Goal: Navigation & Orientation: Find specific page/section

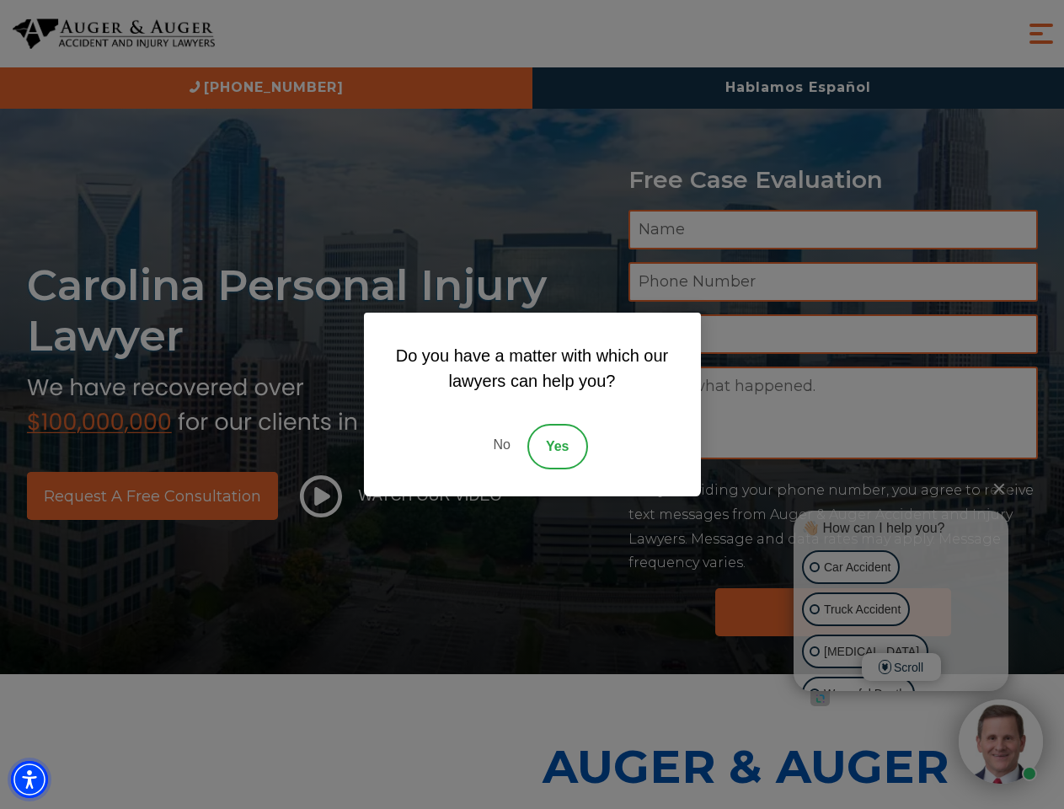
click at [29, 779] on img "Accessibility Menu" at bounding box center [29, 779] width 37 height 37
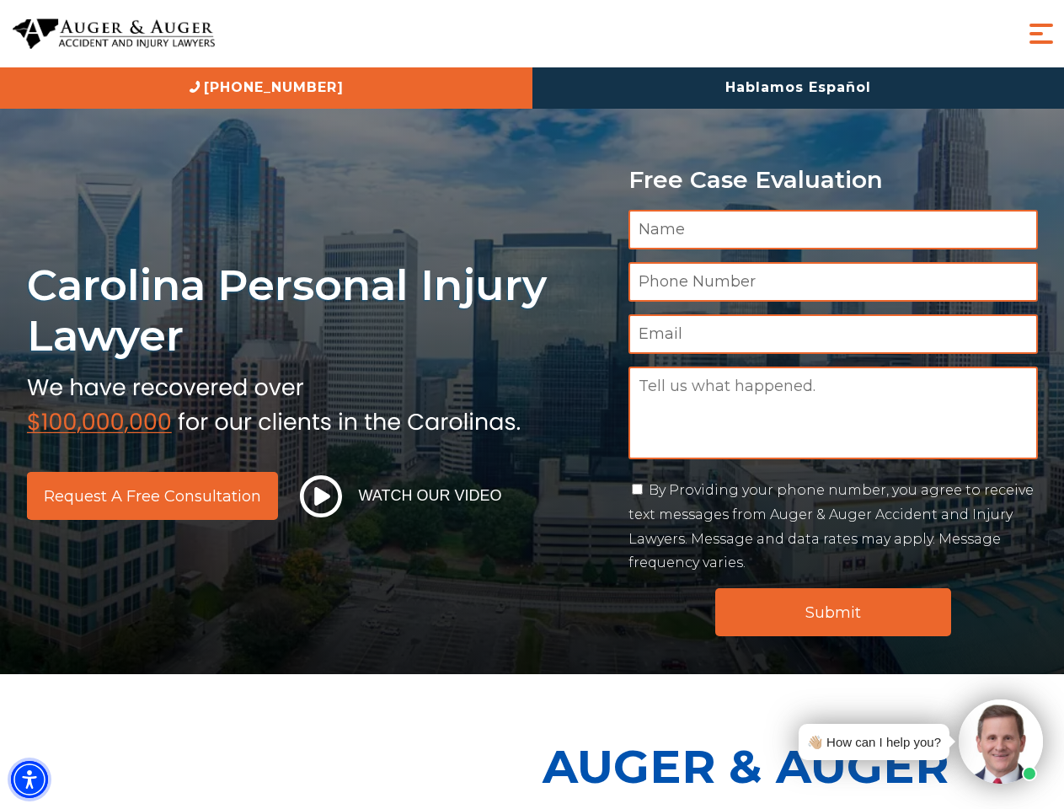
click at [29, 779] on img "Accessibility Menu" at bounding box center [29, 779] width 37 height 37
